Goal: Information Seeking & Learning: Learn about a topic

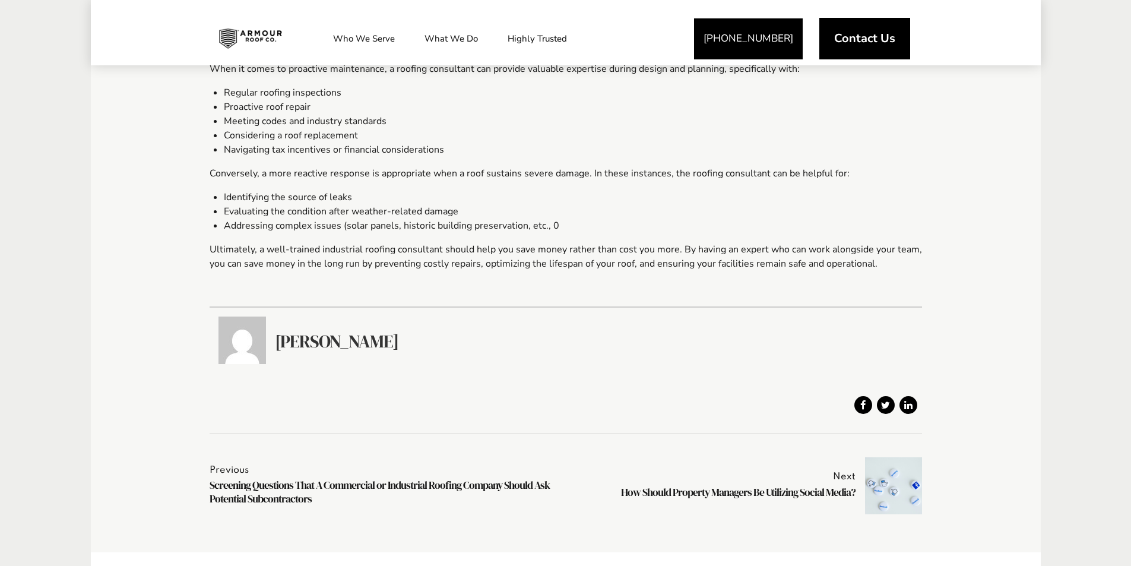
scroll to position [416, 0]
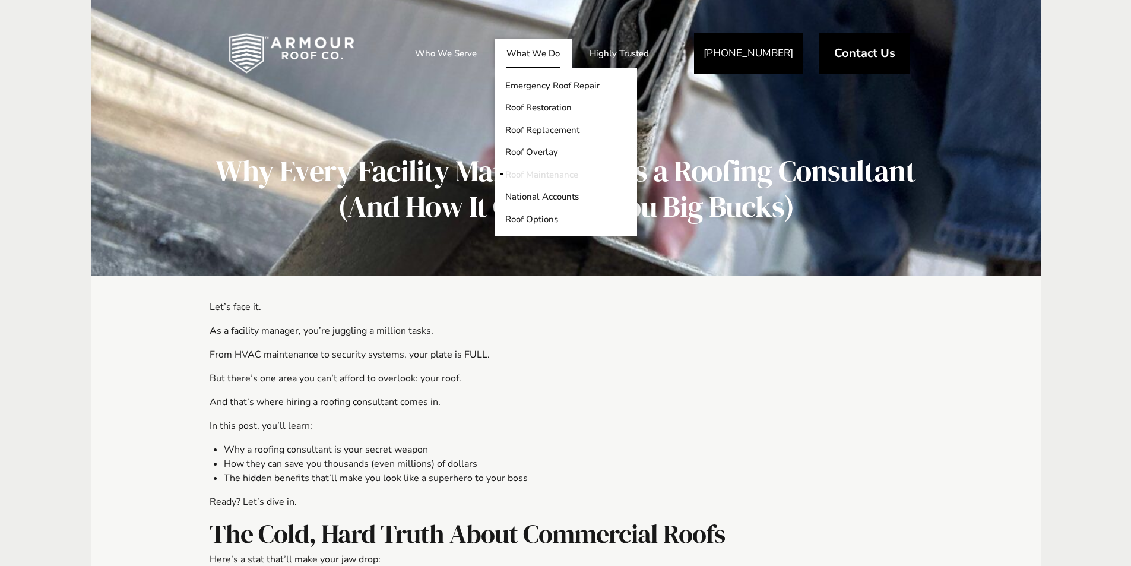
click at [548, 172] on link "Roof Maintenance" at bounding box center [566, 174] width 142 height 23
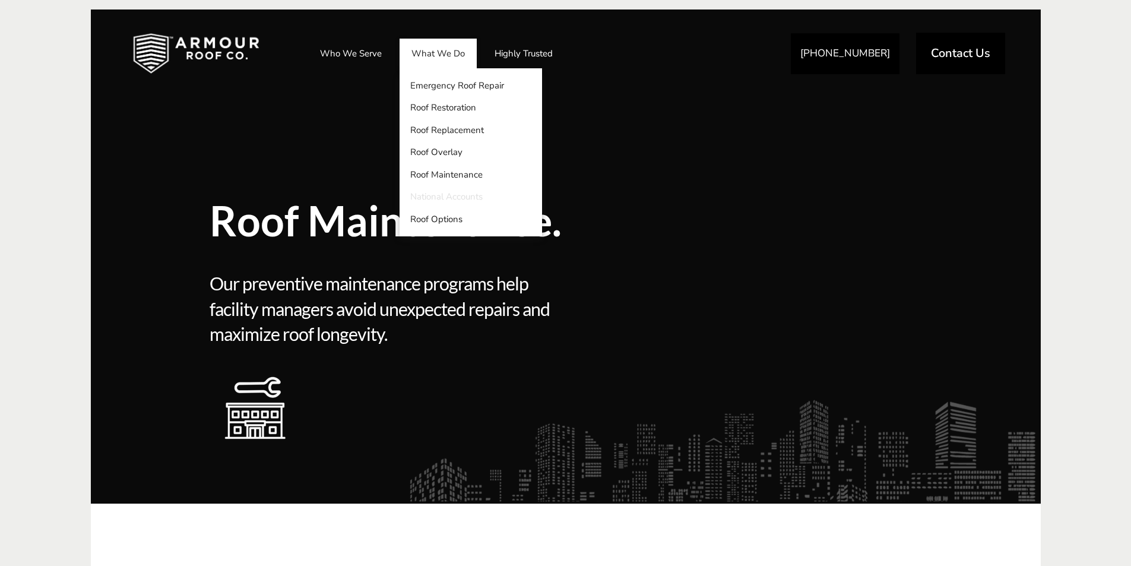
click at [446, 194] on link "National Accounts" at bounding box center [471, 197] width 142 height 23
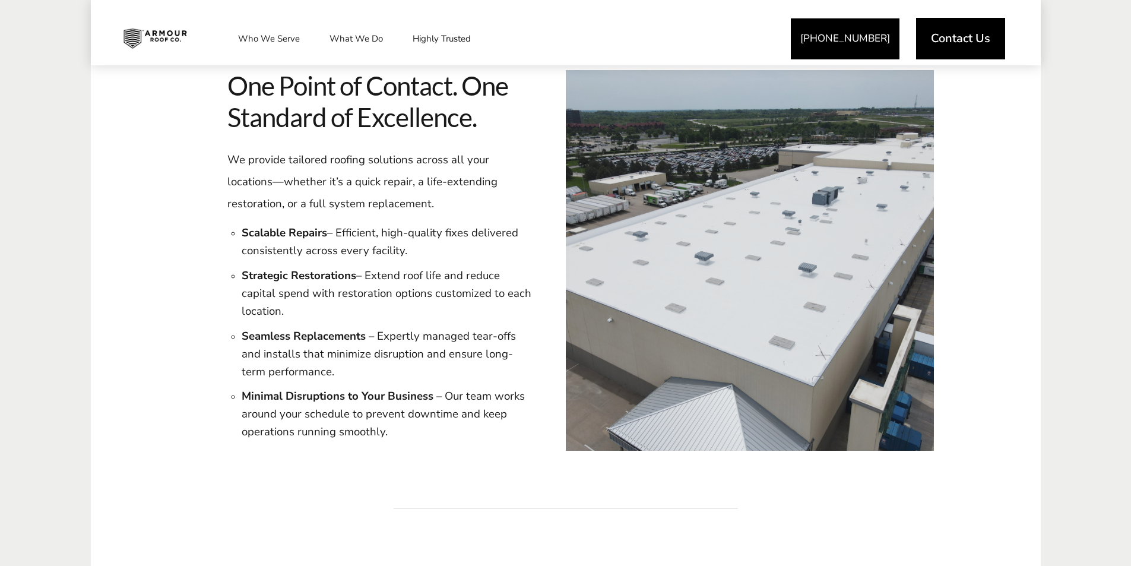
scroll to position [950, 0]
